Goal: Navigation & Orientation: Find specific page/section

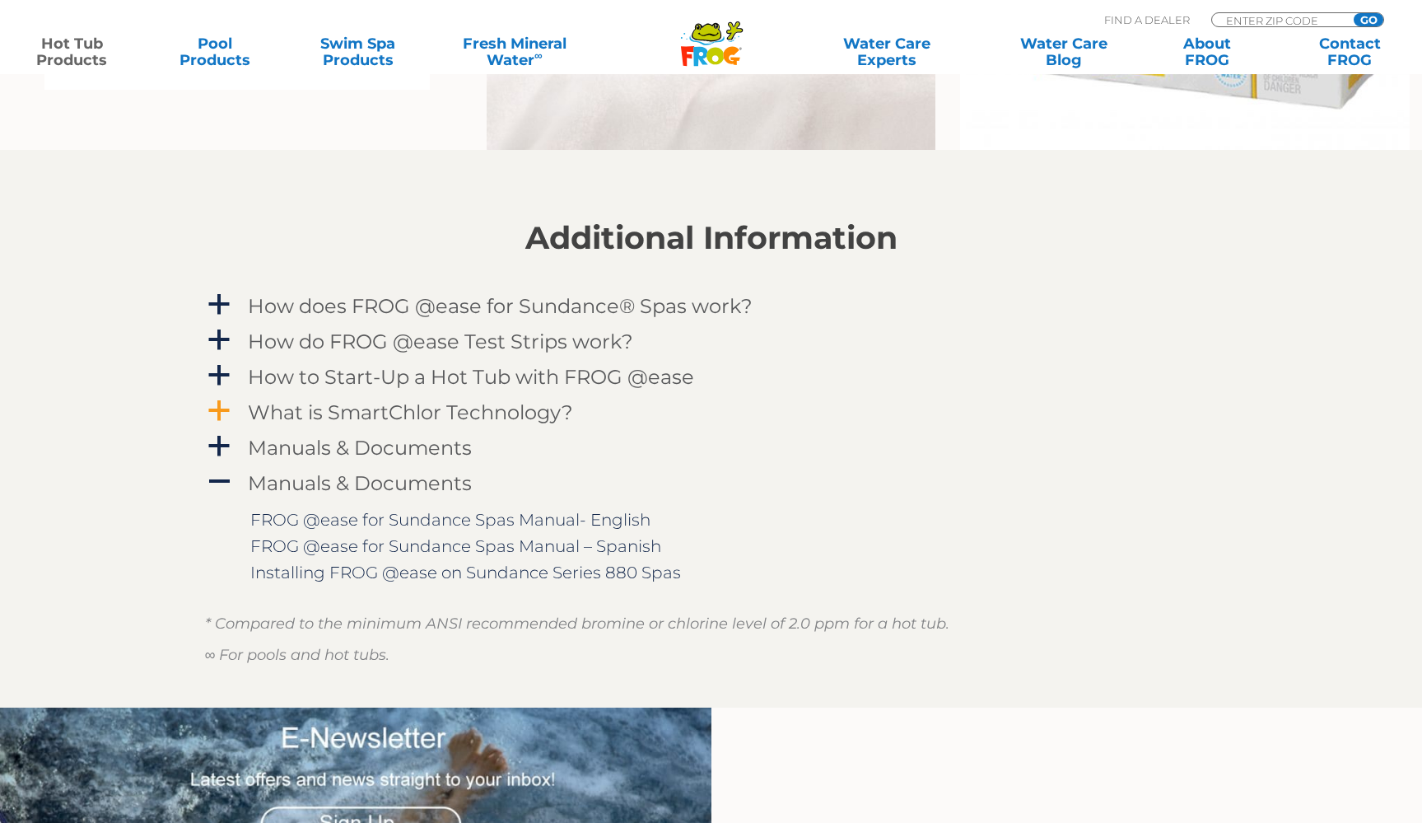
scroll to position [1586, 0]
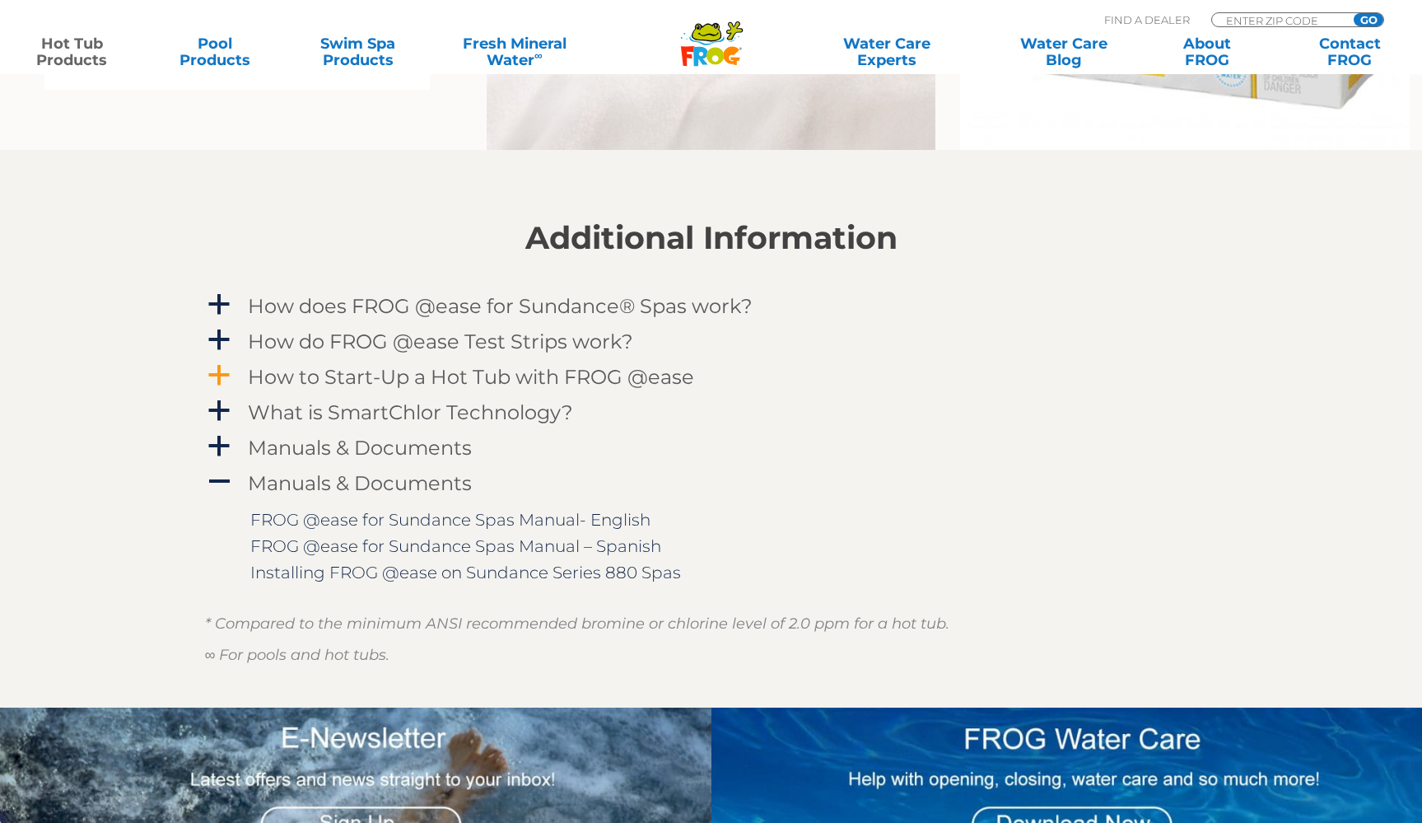
click at [618, 380] on h4 "How to Start-Up a Hot Tub with FROG @ease" at bounding box center [471, 377] width 446 height 22
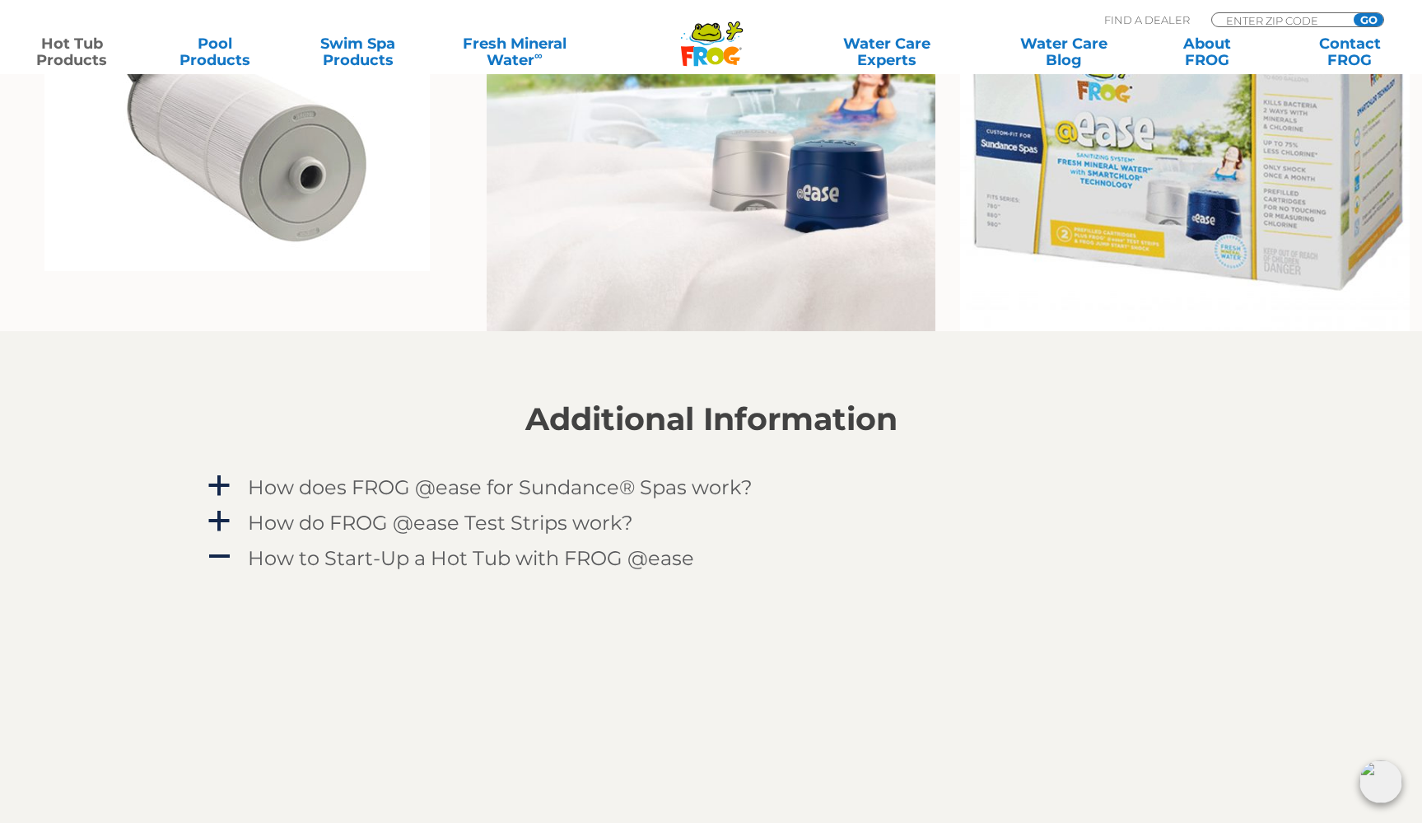
scroll to position [1429, 0]
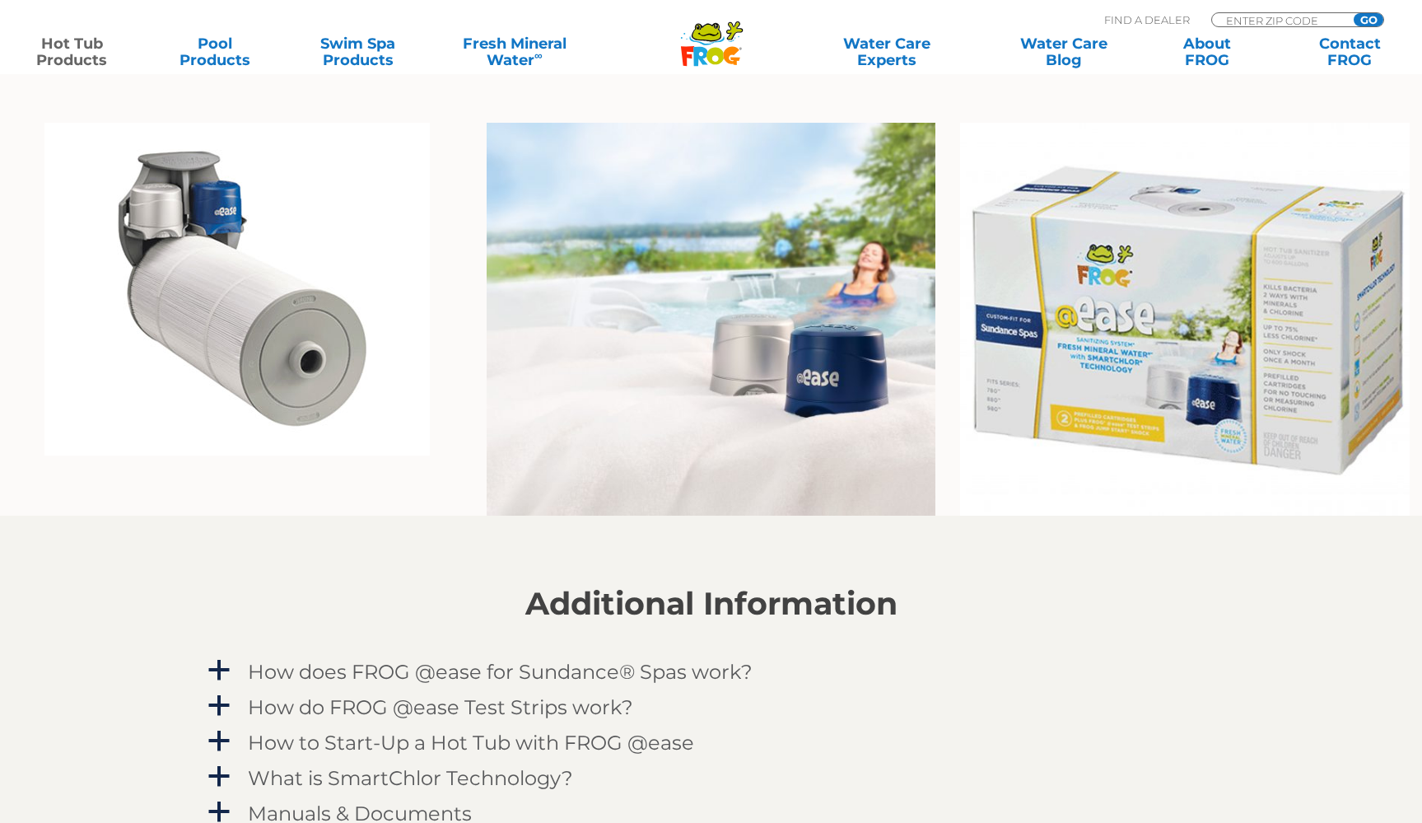
scroll to position [1249, 0]
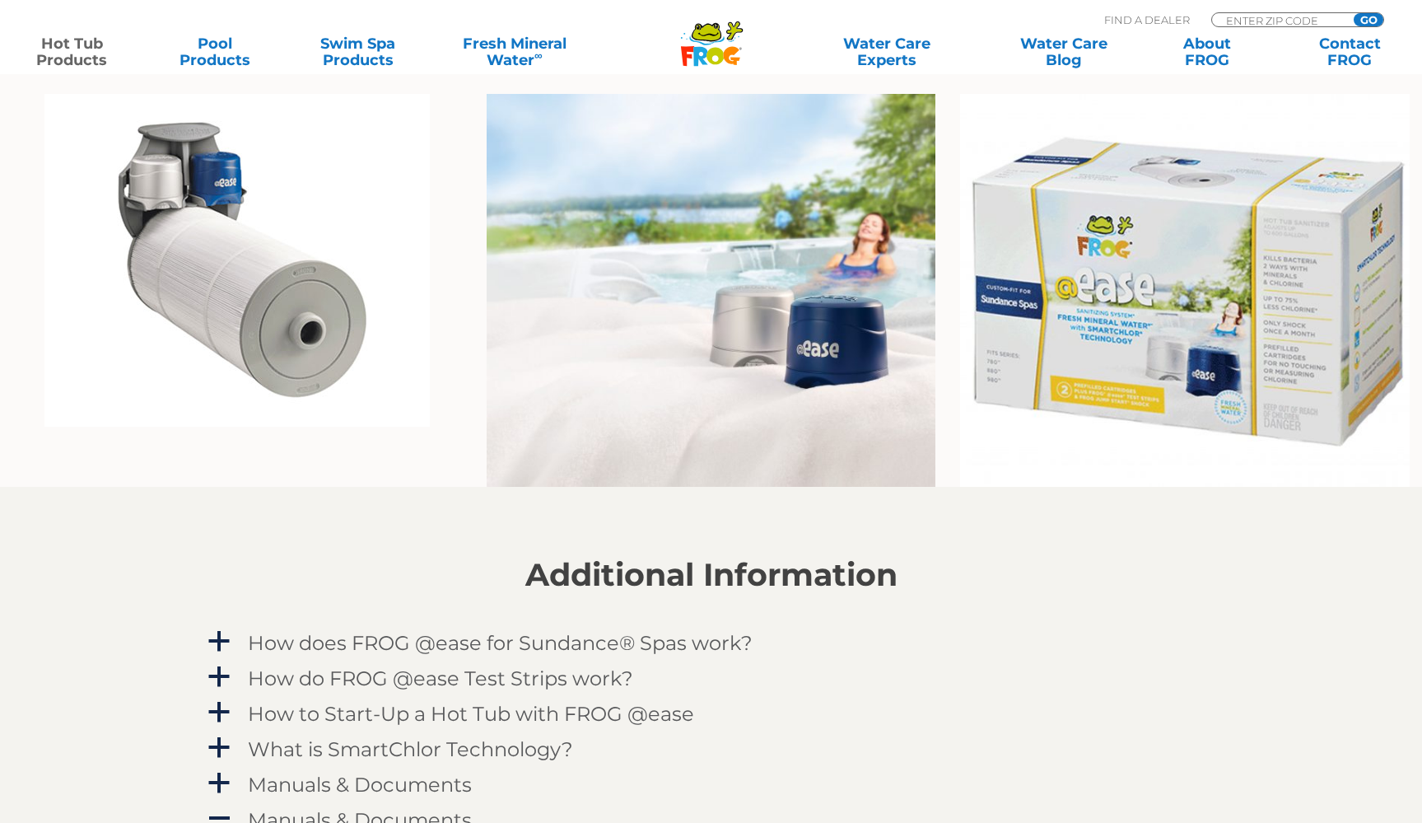
click at [342, 232] on img at bounding box center [236, 260] width 385 height 333
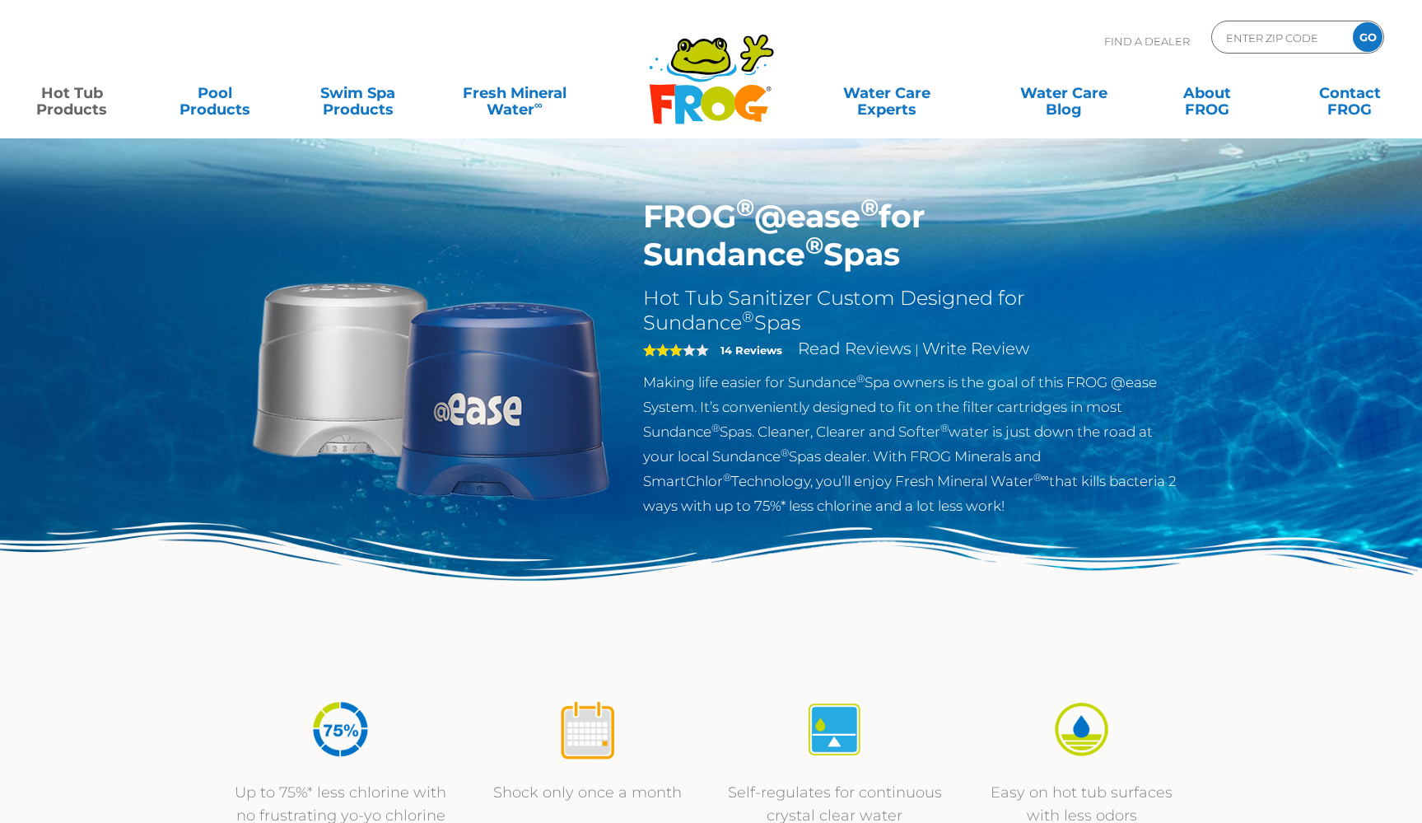
scroll to position [0, 0]
click at [755, 217] on h1 "FROG ® @ease ® for Sundance ® Spas" at bounding box center [912, 236] width 538 height 76
click at [701, 212] on h1 "FROG ® @ease ® for Sundance ® Spas" at bounding box center [912, 236] width 538 height 76
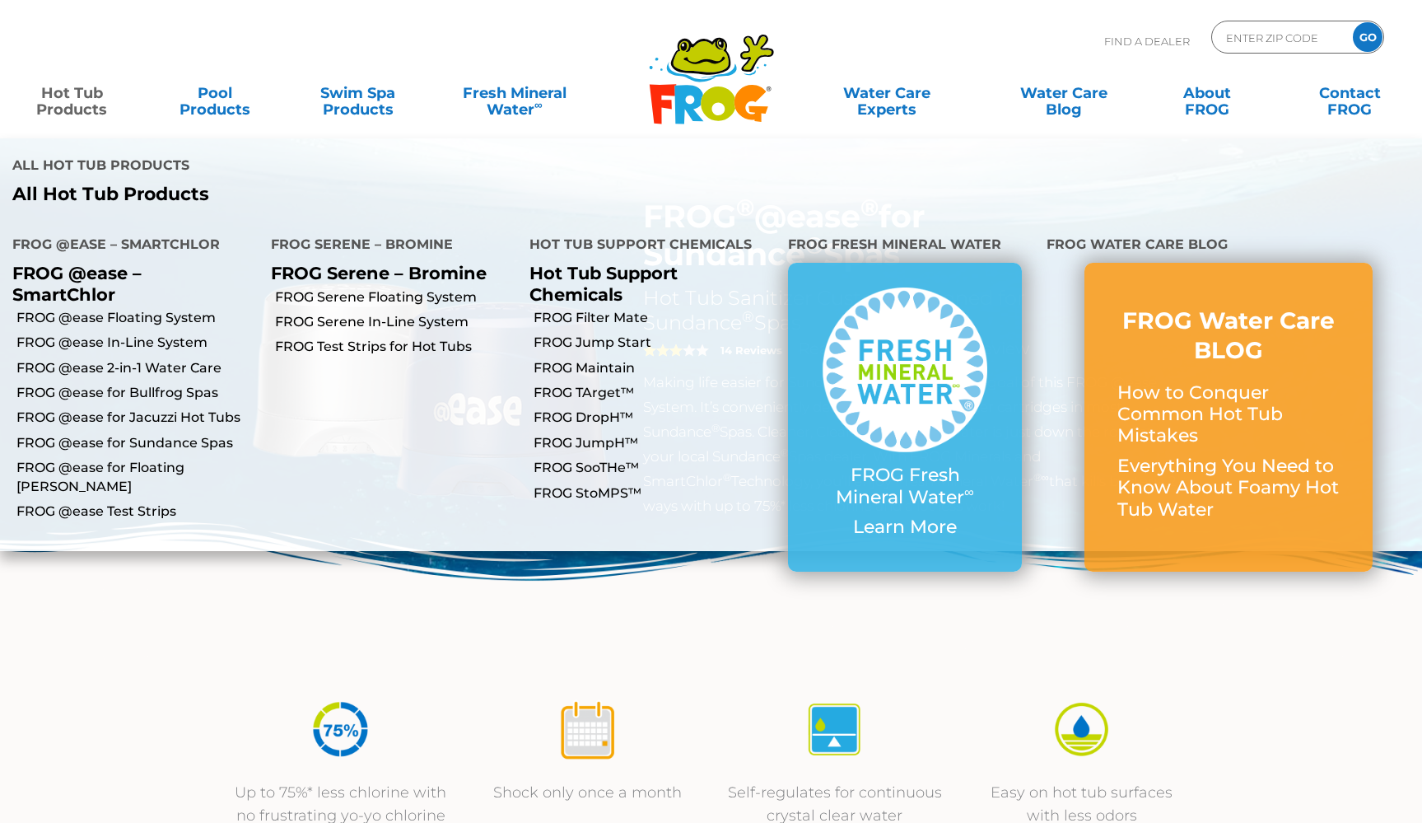
click at [66, 263] on p "FROG @ease – SmartChlor" at bounding box center [129, 283] width 234 height 41
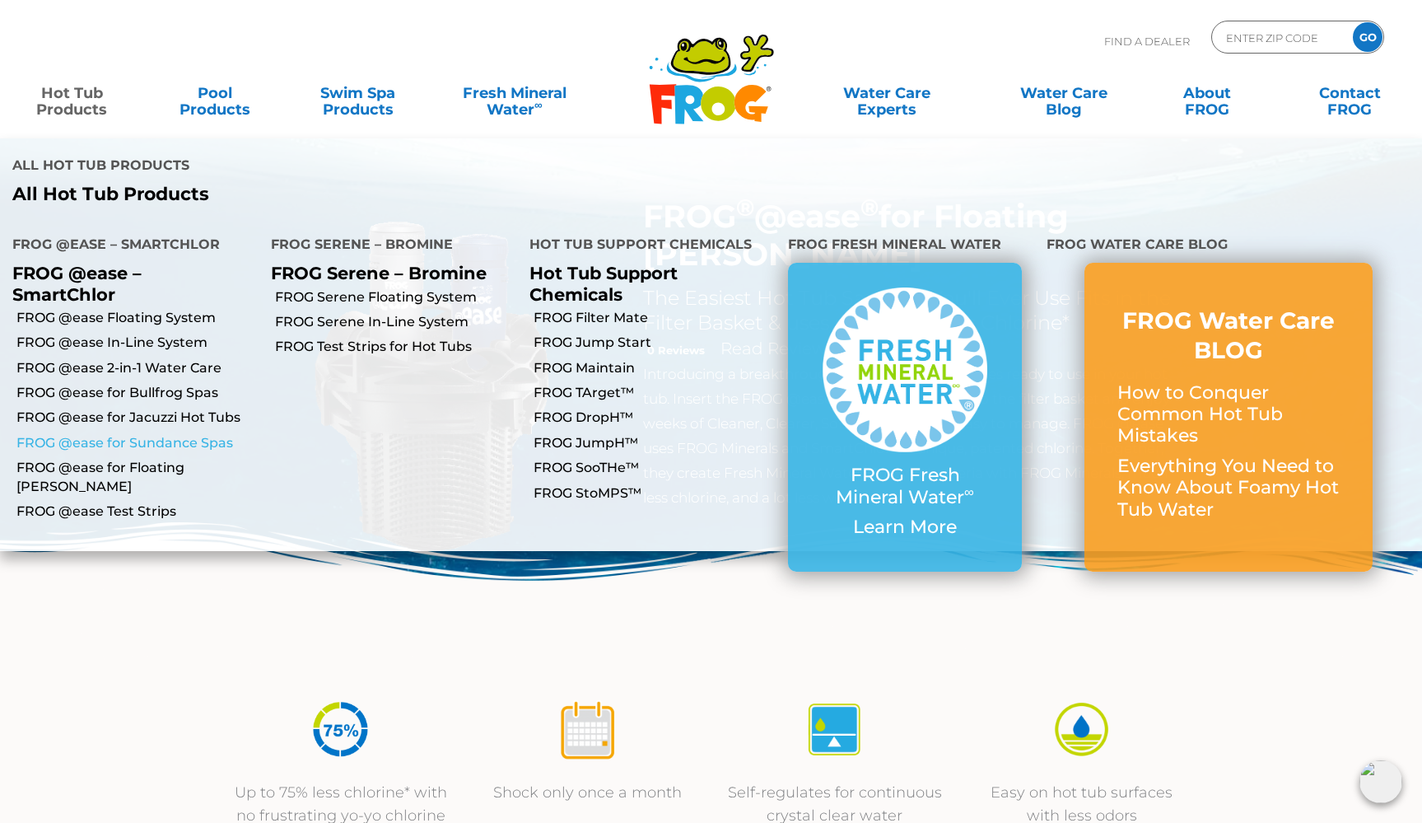
click at [88, 434] on link "FROG @ease for Sundance Spas" at bounding box center [137, 443] width 242 height 18
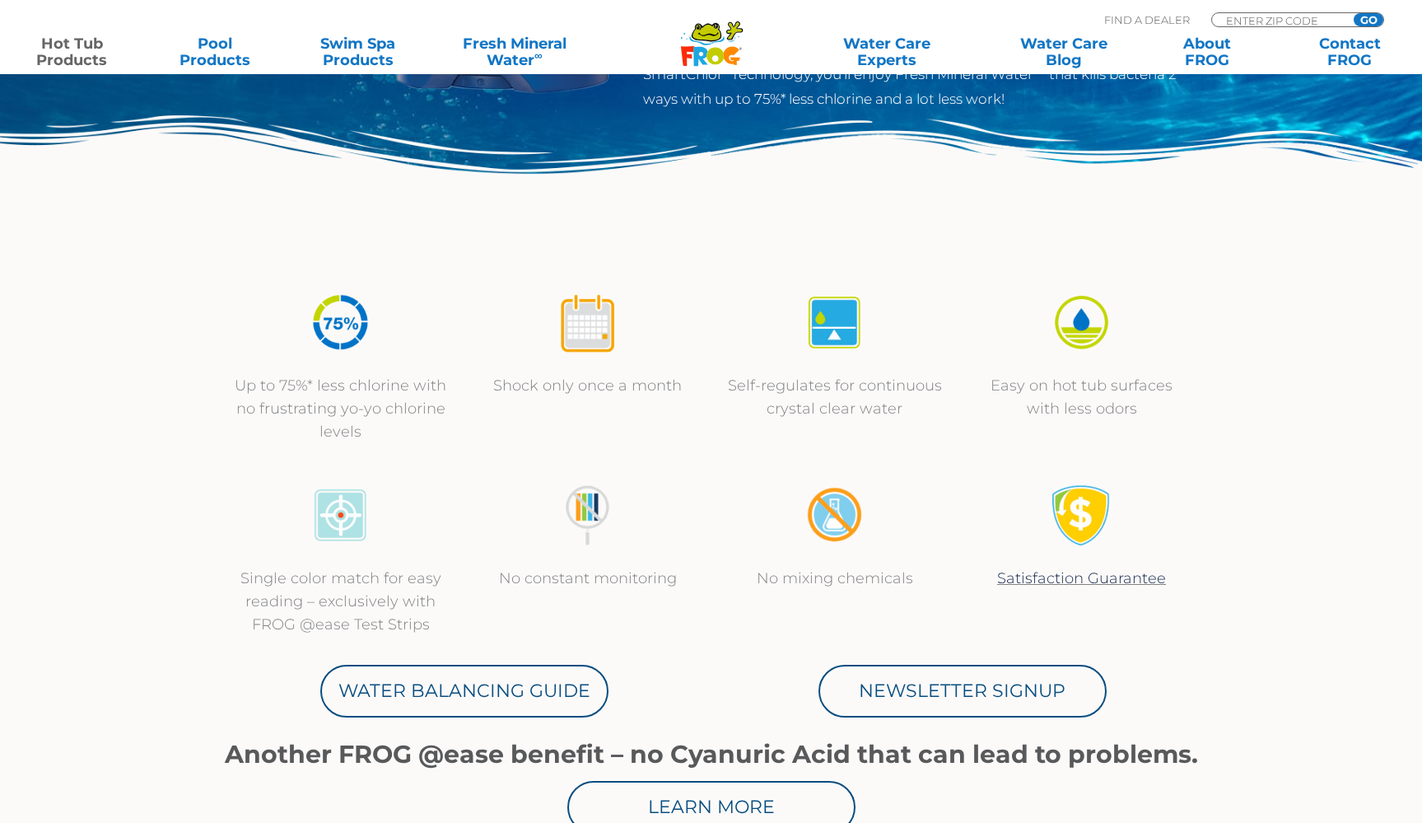
scroll to position [416, 0]
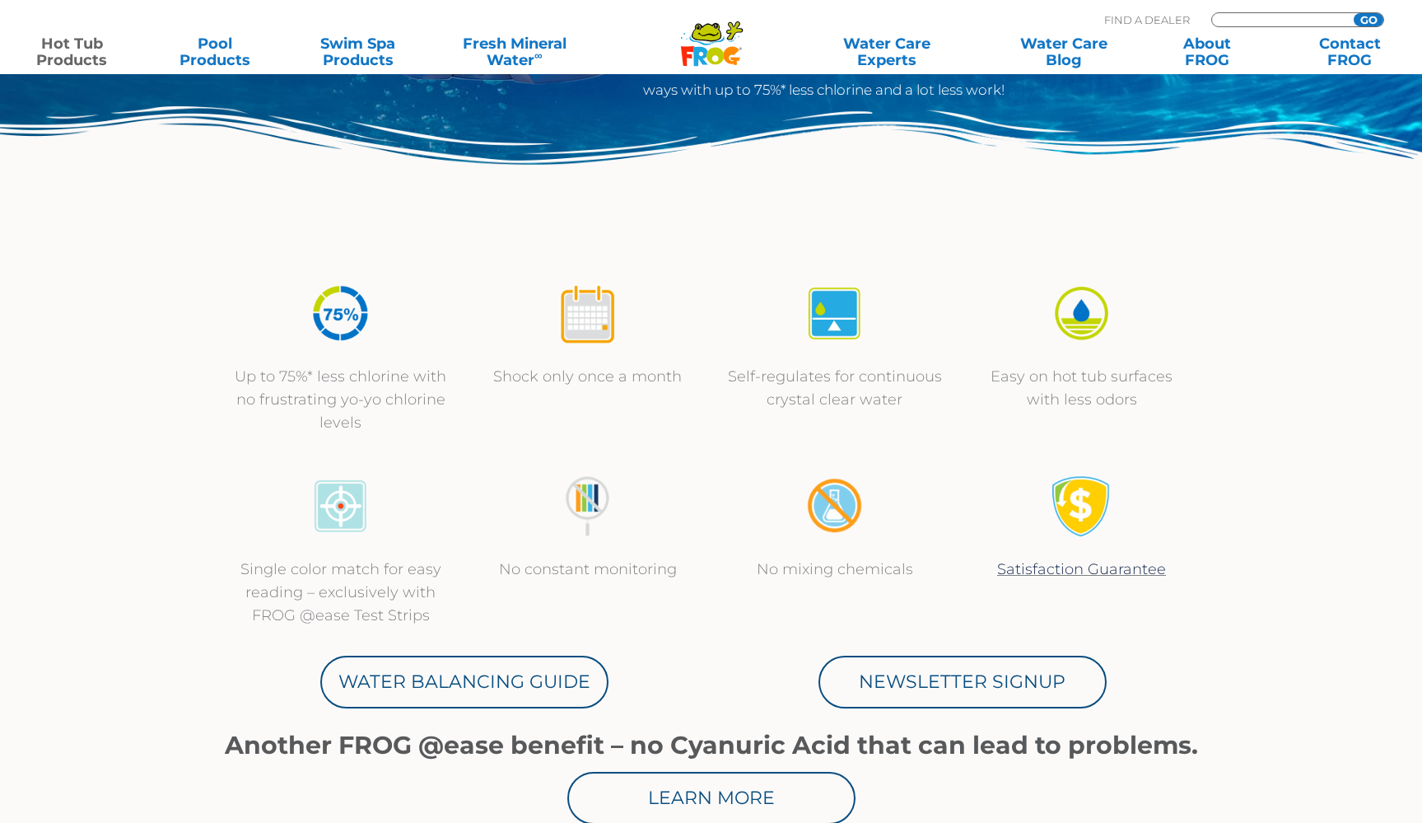
click at [1247, 21] on input "Zip Code Form" at bounding box center [1279, 20] width 111 height 14
type input "0745"
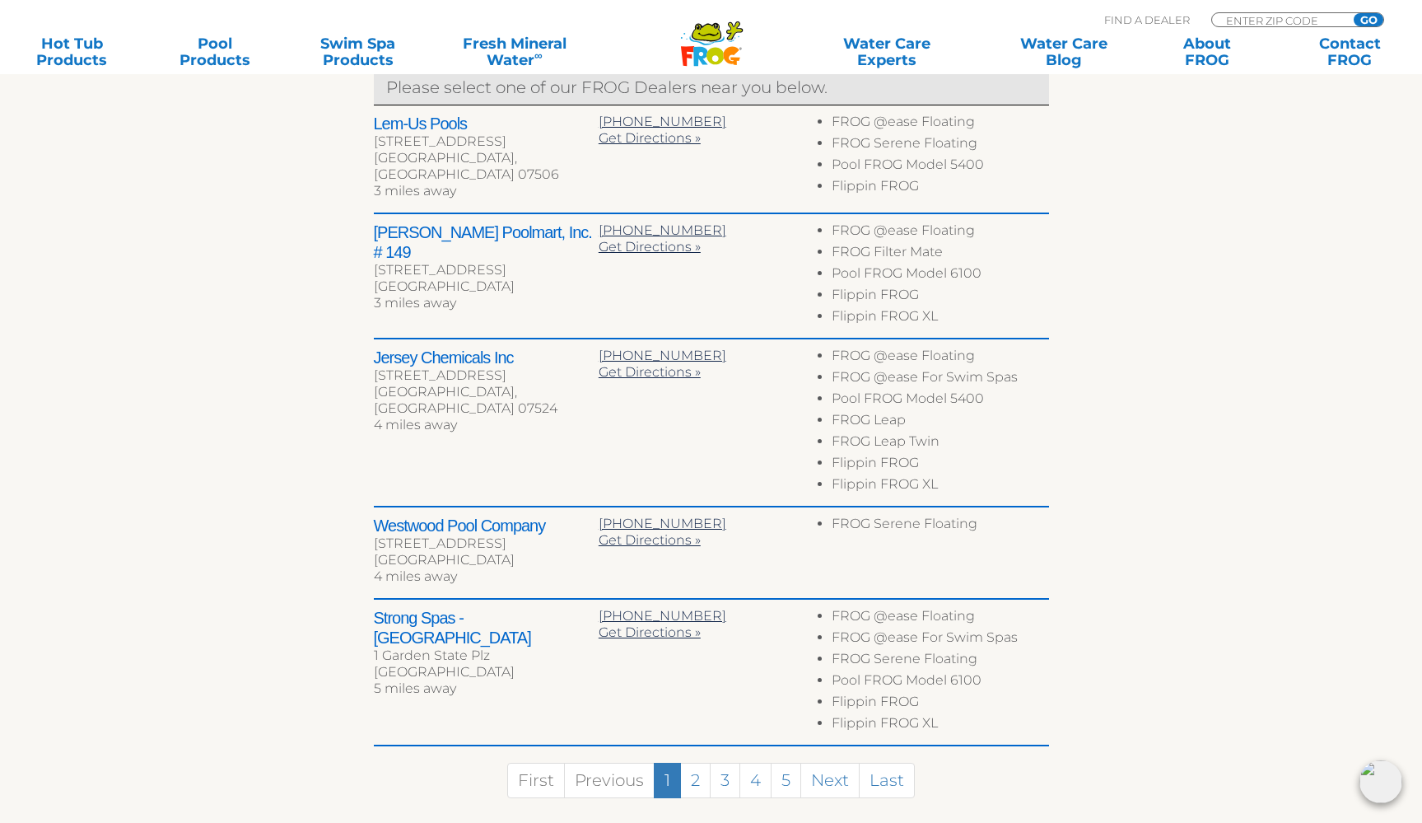
scroll to position [697, 0]
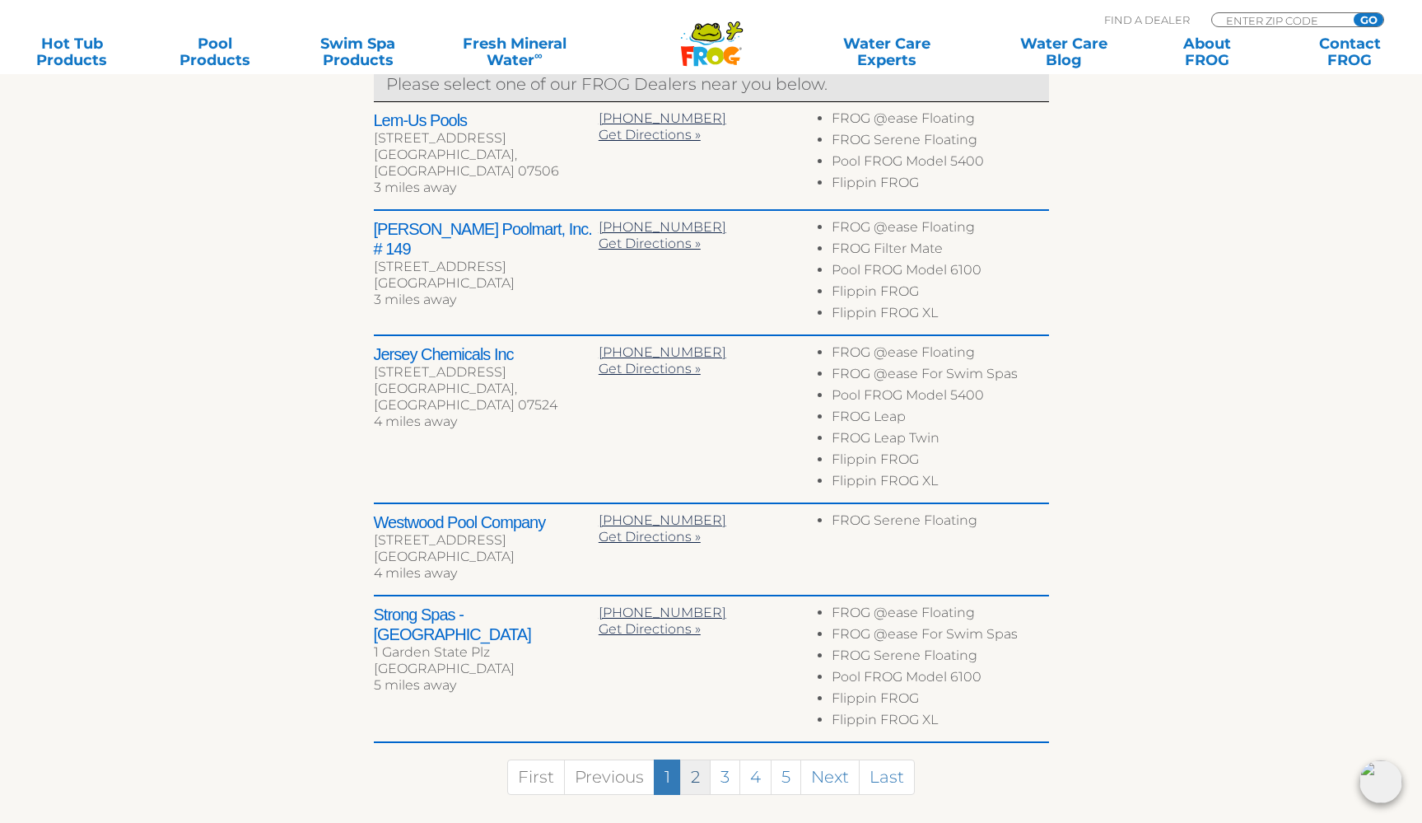
click at [688, 783] on link "2" at bounding box center [695, 776] width 30 height 35
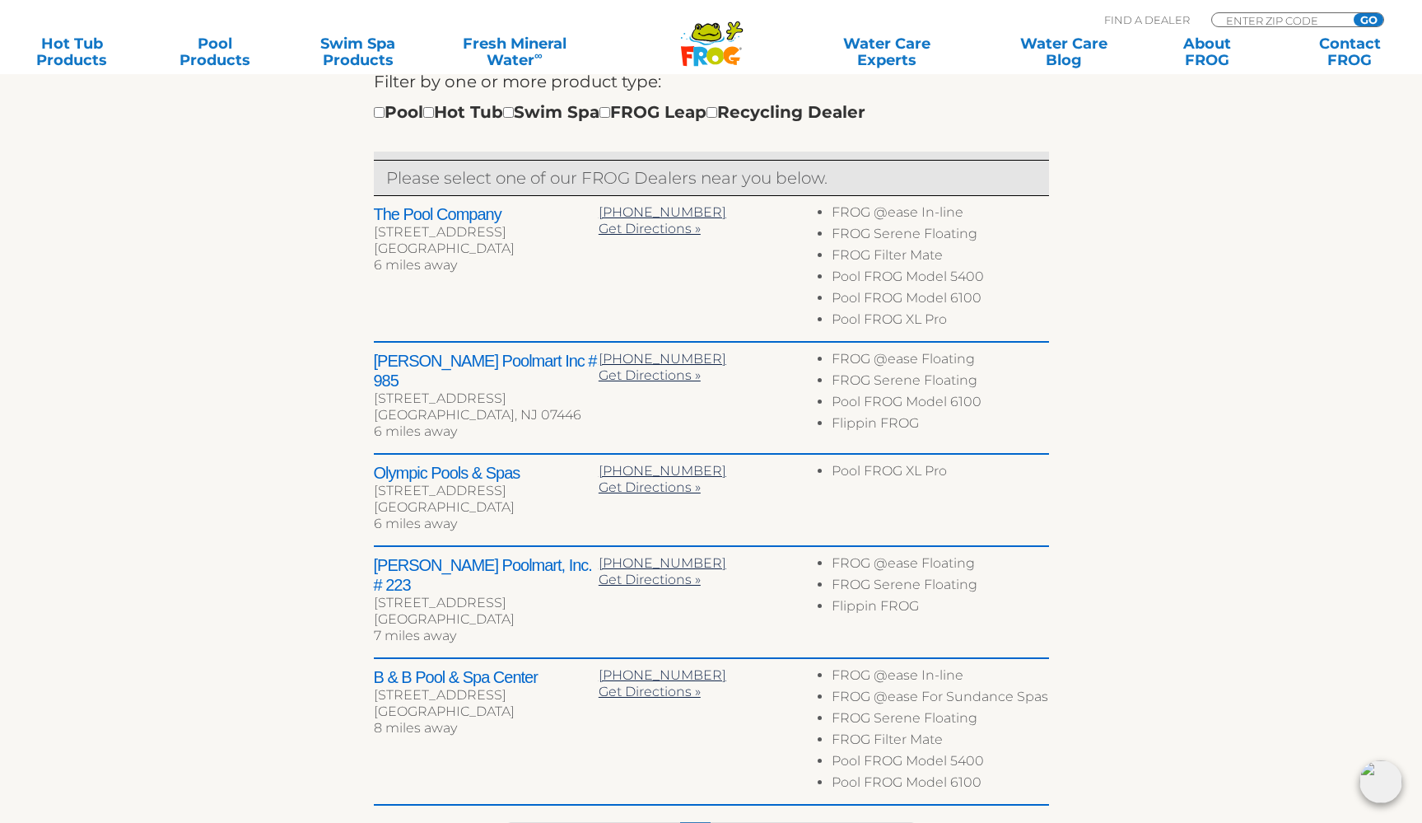
scroll to position [601, 0]
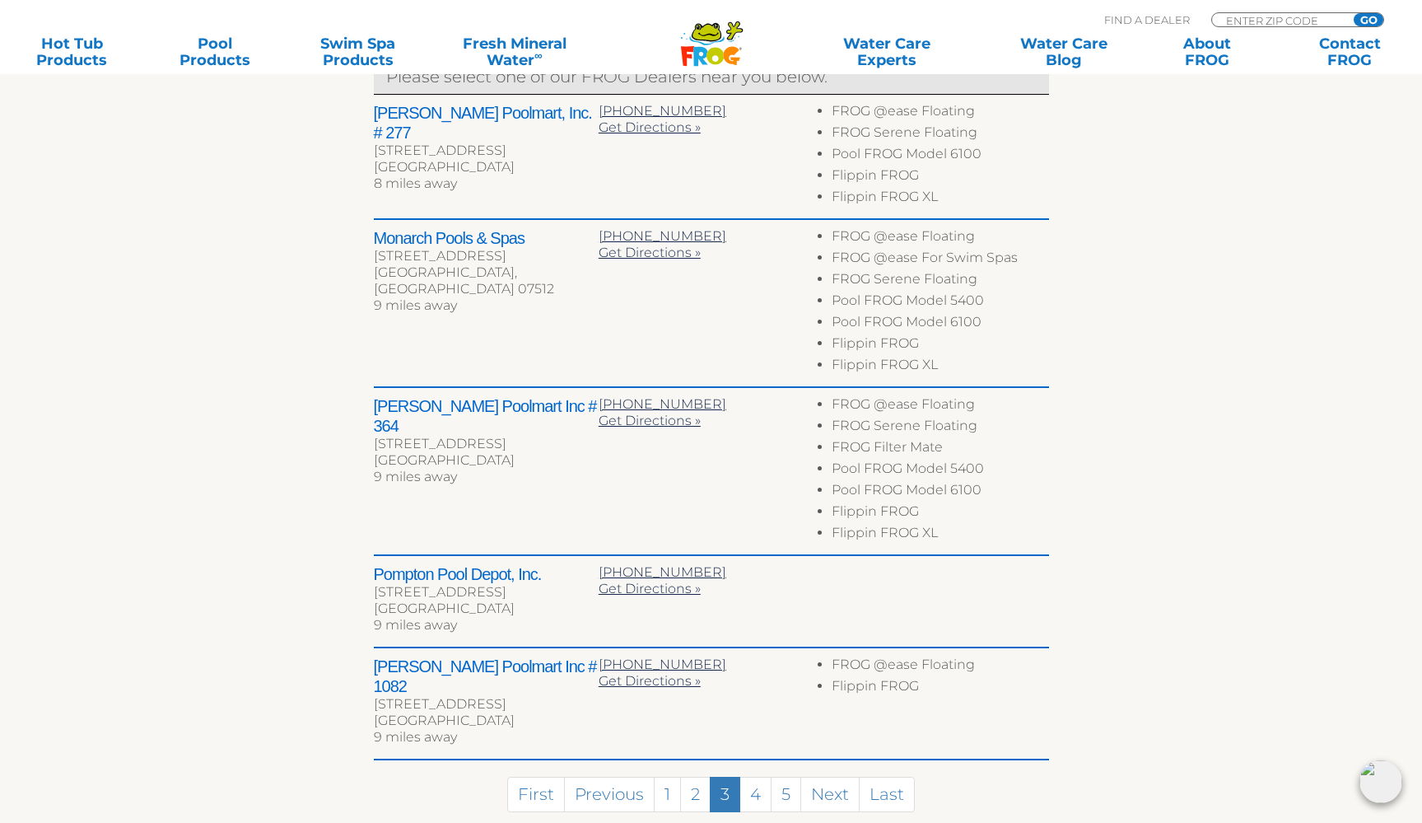
scroll to position [706, 0]
click at [755, 780] on link "4" at bounding box center [755, 792] width 32 height 35
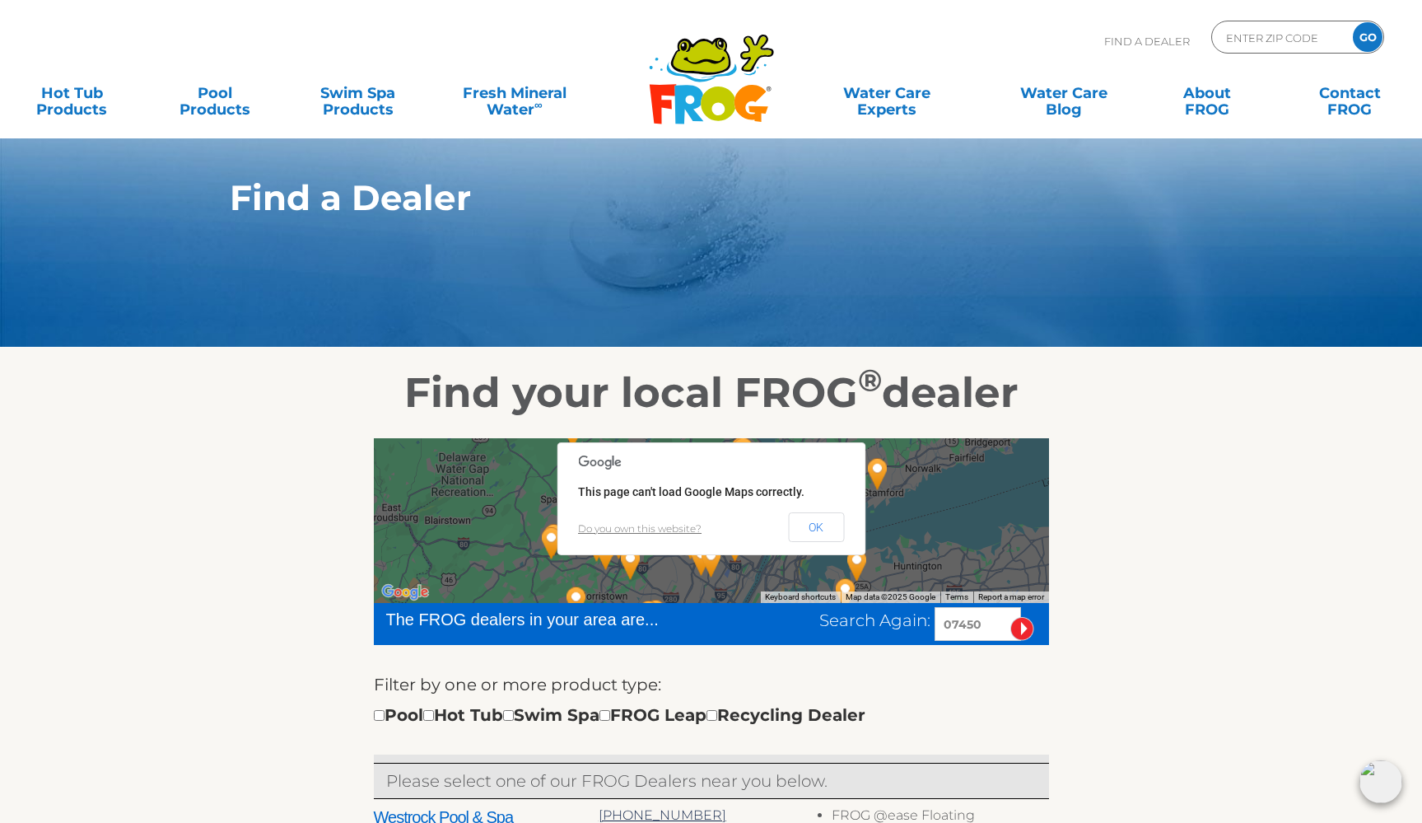
scroll to position [0, 0]
click at [1306, 37] on input "Zip Code Form" at bounding box center [1279, 38] width 111 height 24
type input "10987"
click at [1368, 37] on input "GO" at bounding box center [1368, 37] width 30 height 30
click at [1375, 41] on input "GO" at bounding box center [1368, 37] width 30 height 30
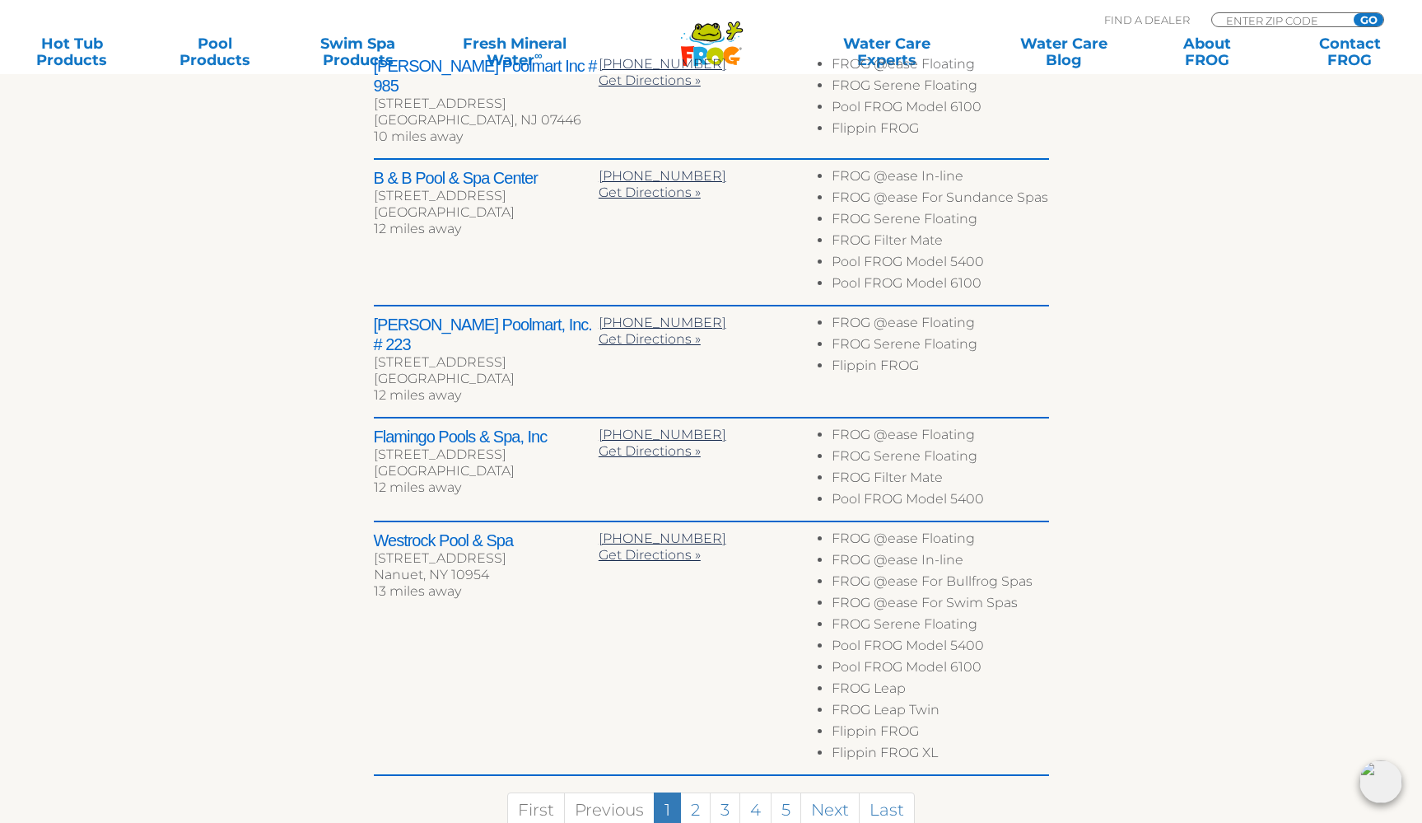
scroll to position [754, 0]
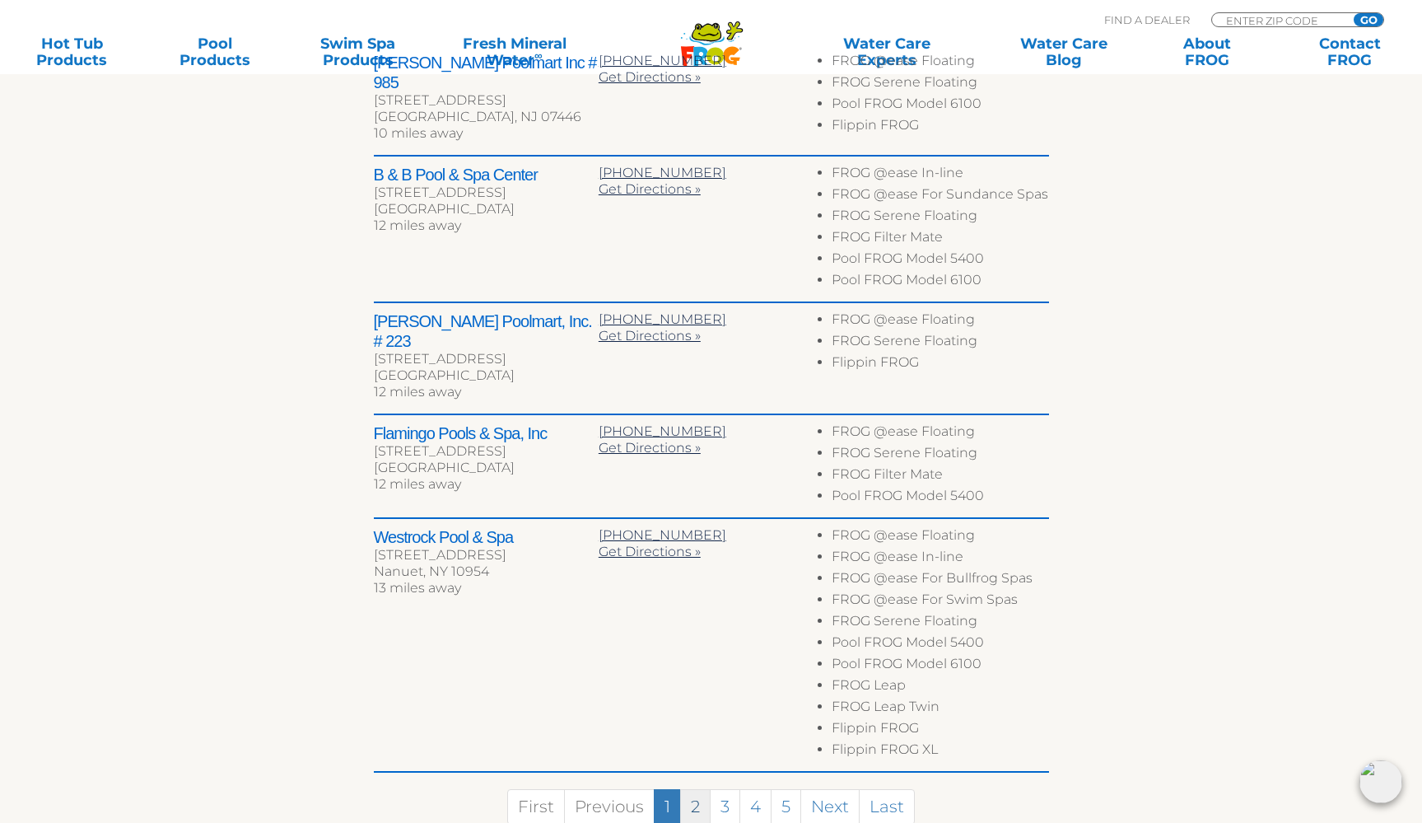
click at [695, 789] on link "2" at bounding box center [695, 806] width 30 height 35
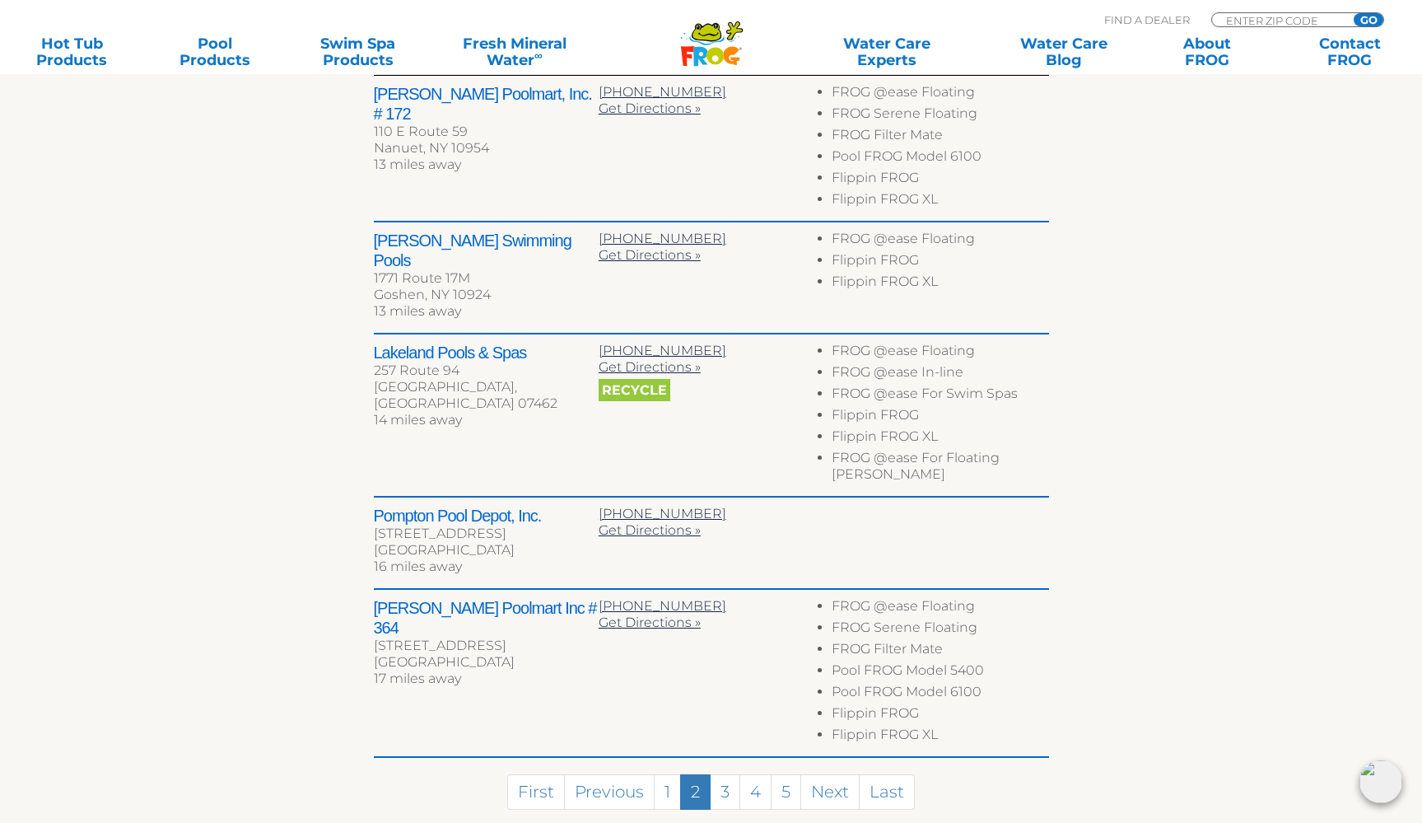
scroll to position [724, 0]
click at [731, 773] on link "3" at bounding box center [725, 790] width 30 height 35
